Goal: Task Accomplishment & Management: Manage account settings

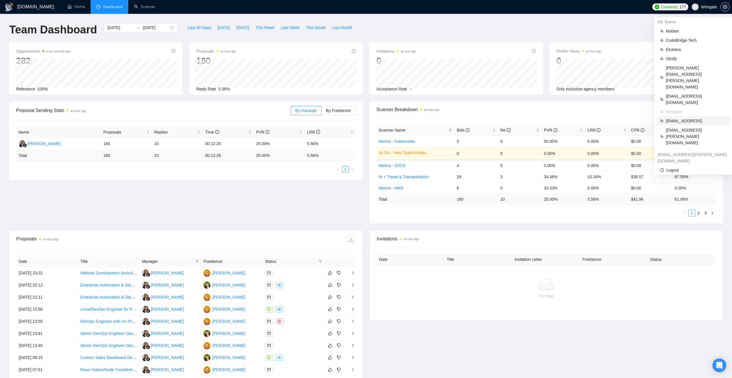
click at [679, 116] on li "[EMAIL_ADDRESS]" at bounding box center [693, 120] width 73 height 9
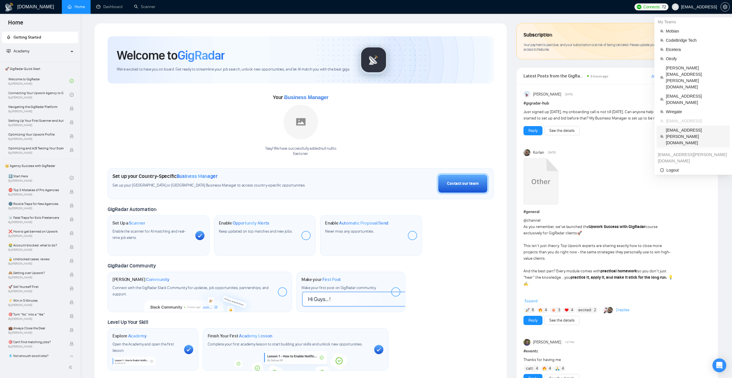
click at [679, 127] on span "[EMAIL_ADDRESS][PERSON_NAME][DOMAIN_NAME]" at bounding box center [696, 136] width 60 height 19
